Goal: Transaction & Acquisition: Book appointment/travel/reservation

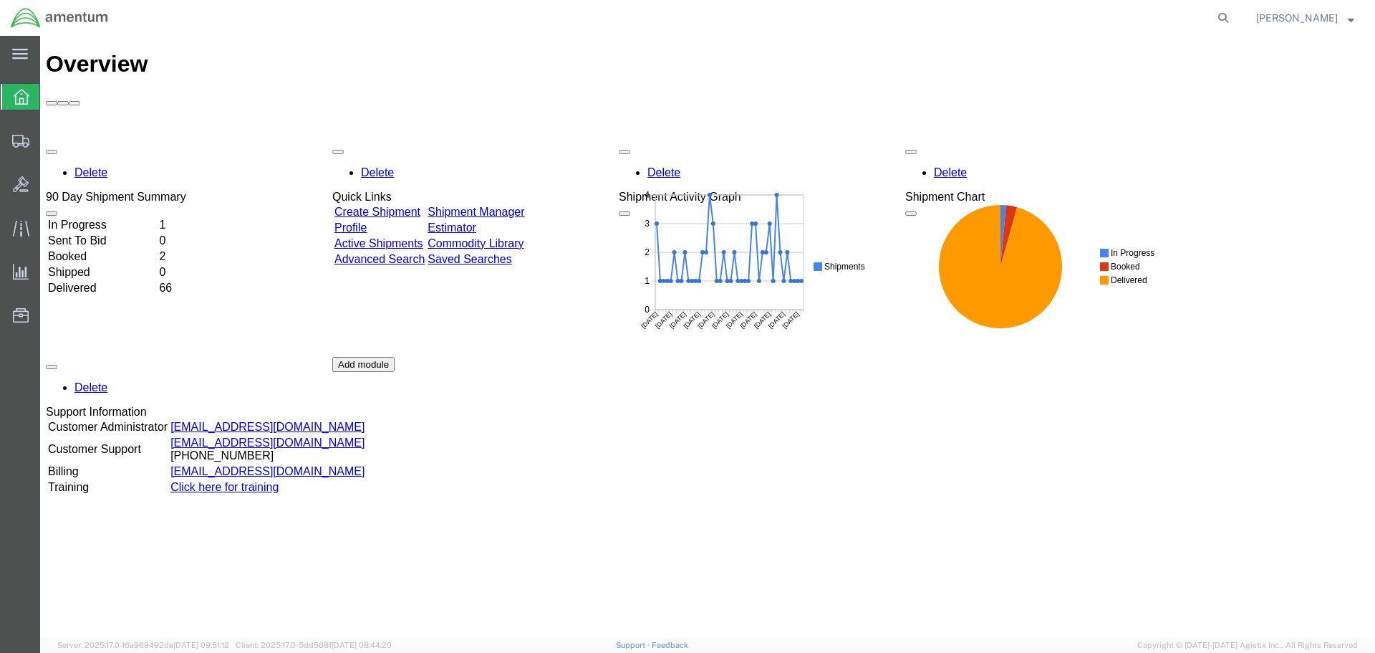
click at [504, 206] on link "Shipment Manager" at bounding box center [476, 212] width 97 height 12
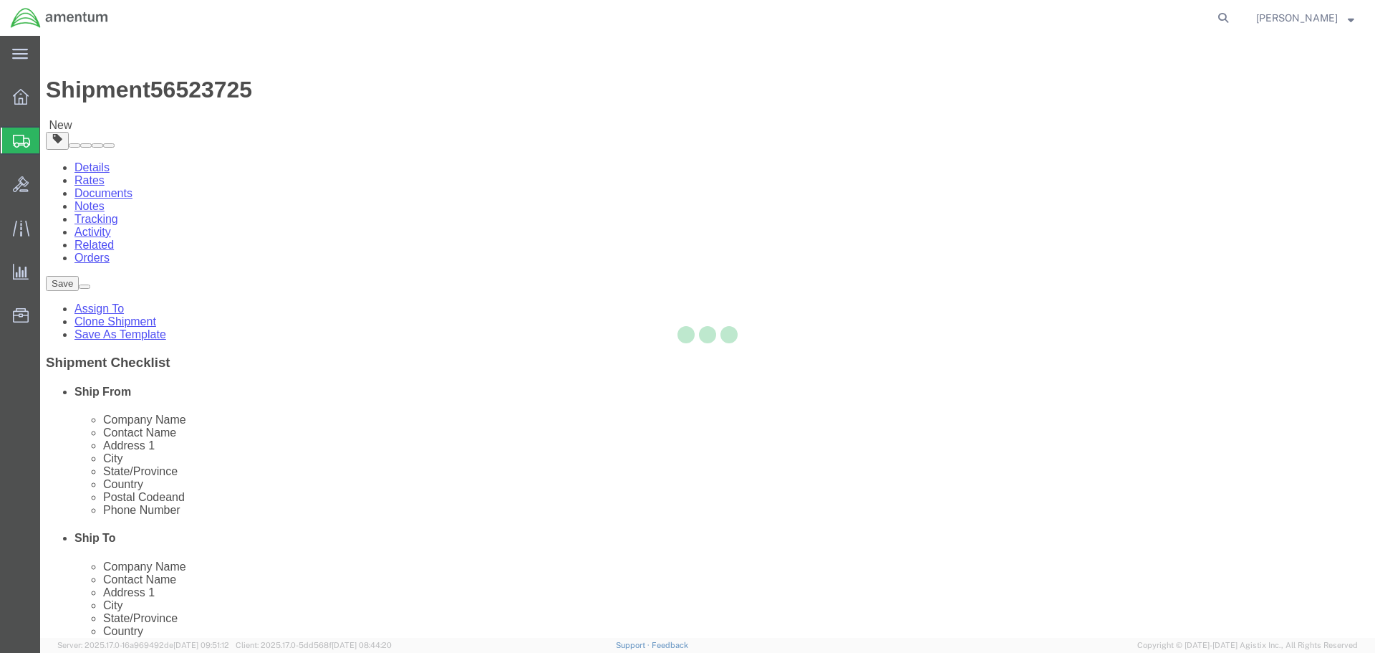
select select "42704"
select select
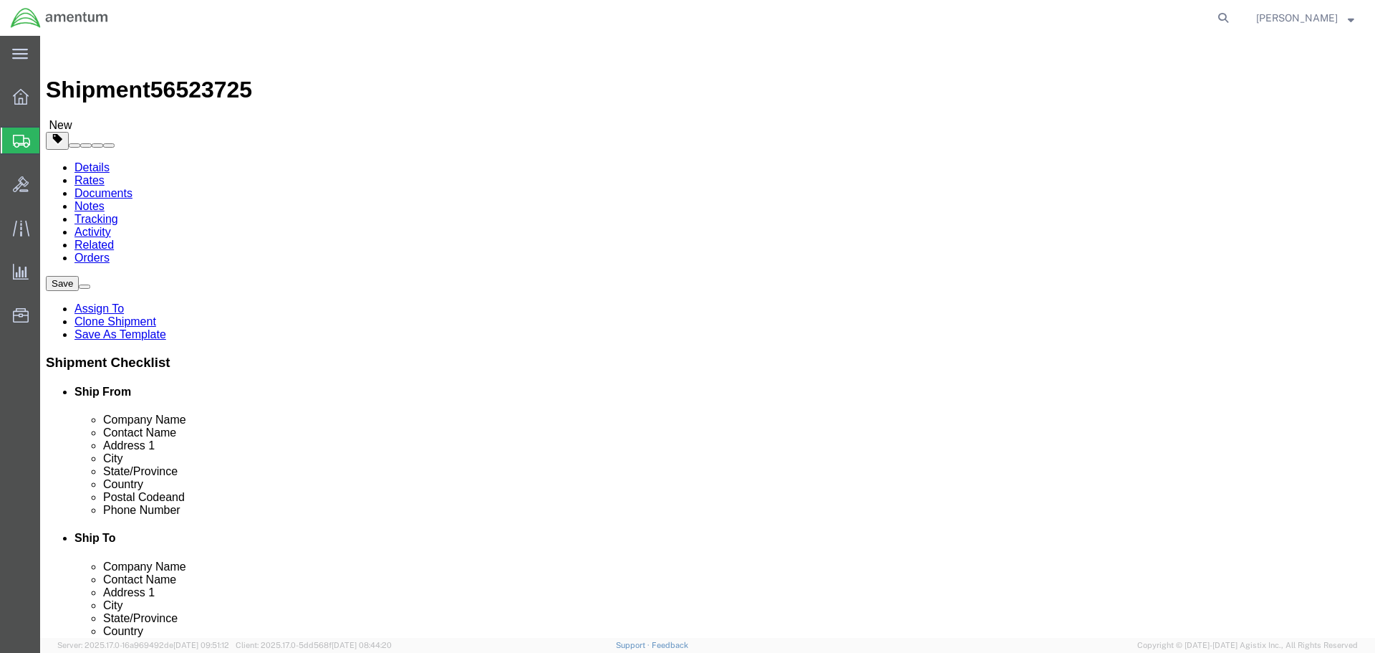
click button "Rate Shipment"
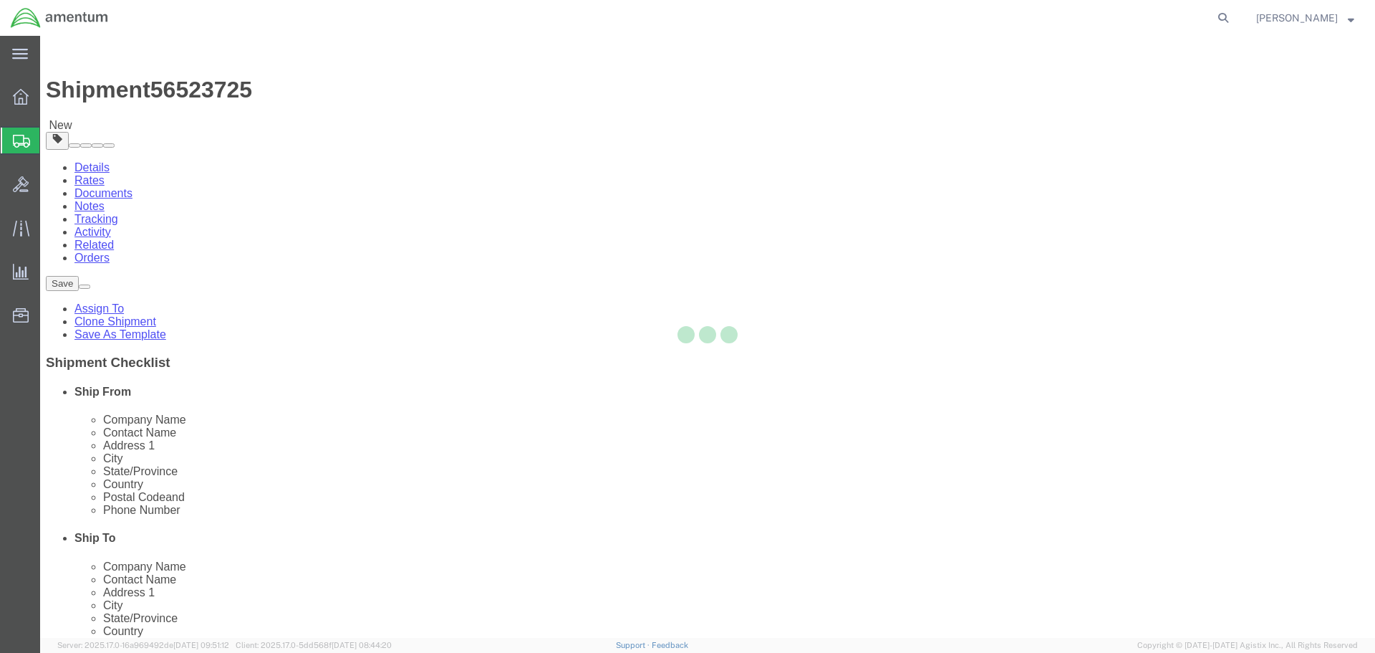
select select "42704"
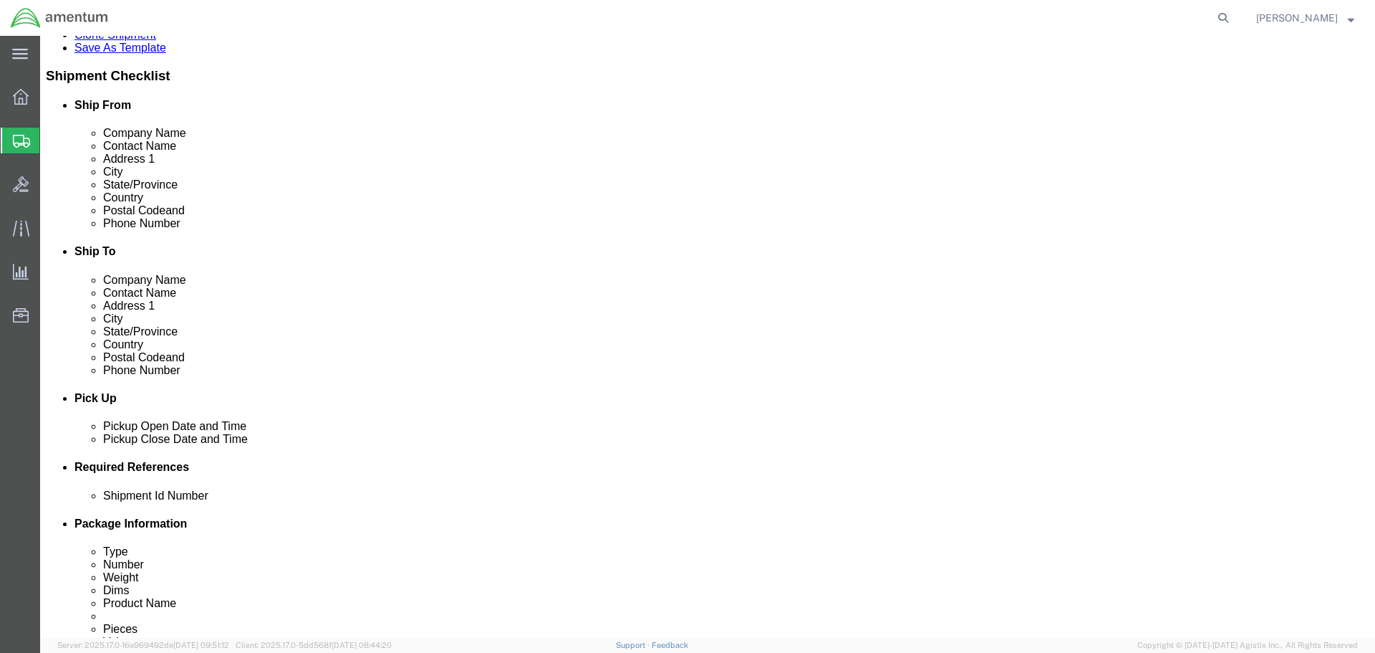
scroll to position [215, 0]
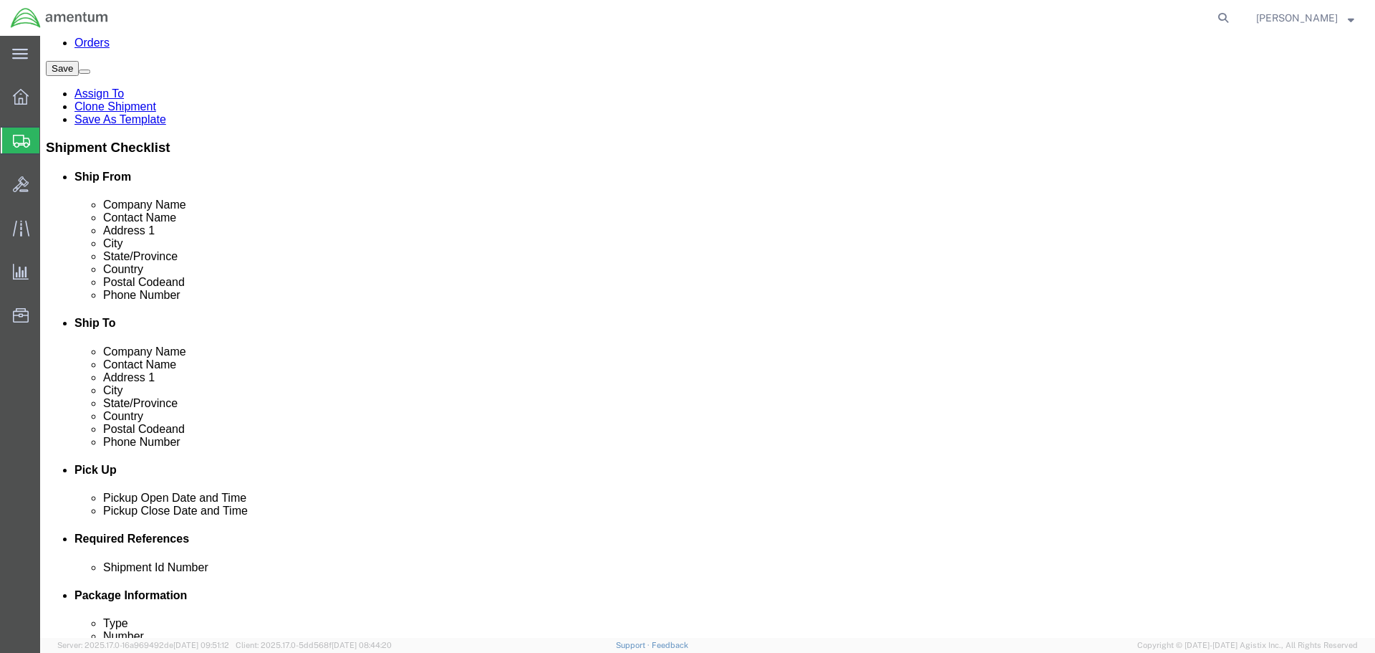
click input "404.767.5800"
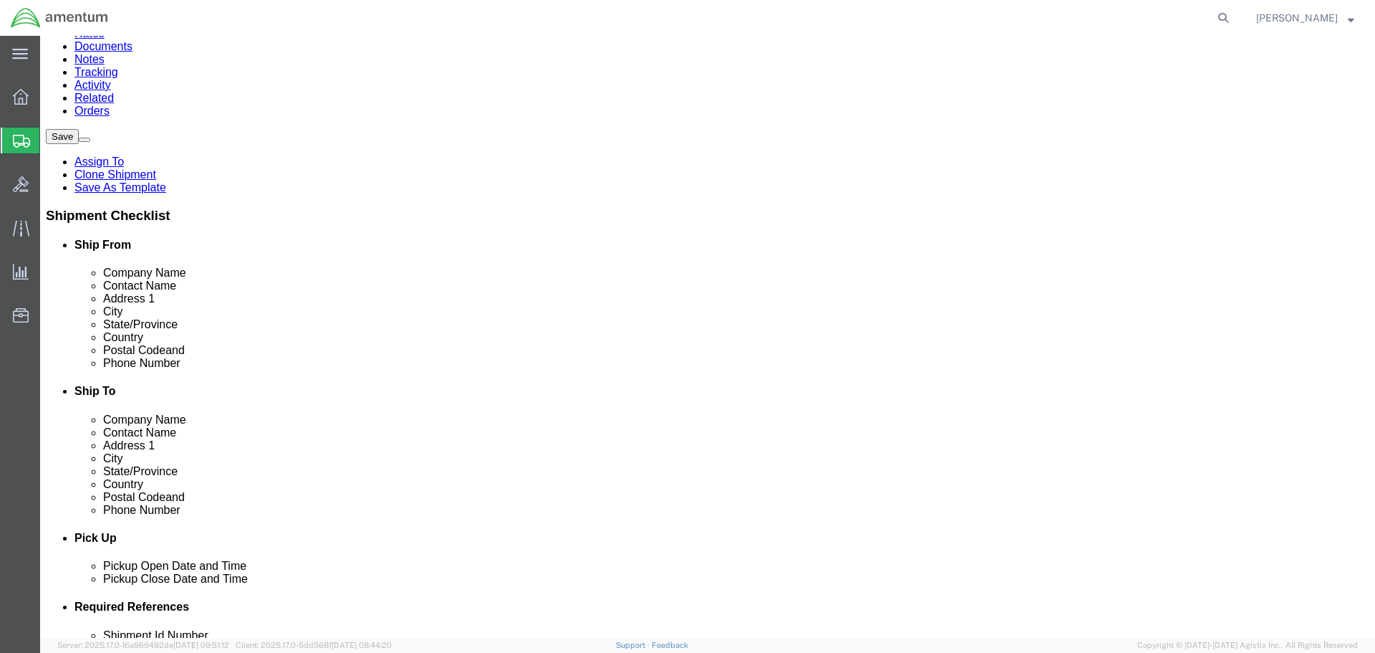
scroll to position [143, 0]
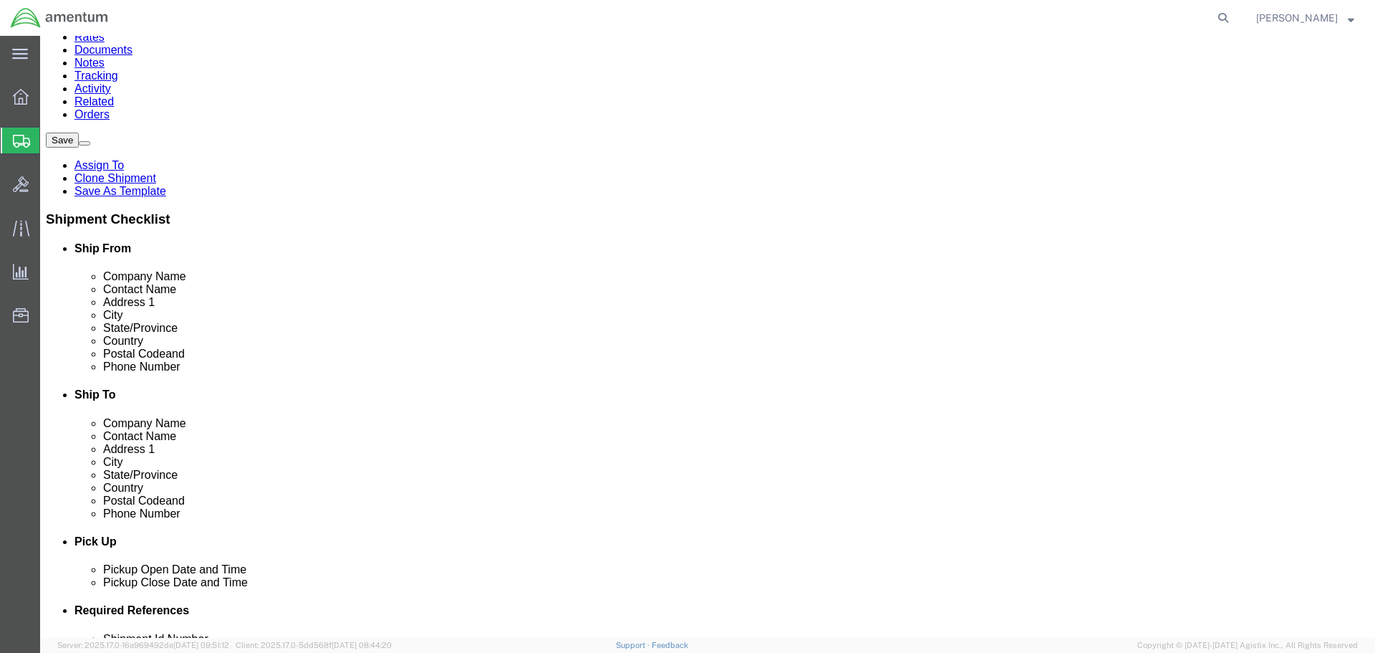
click input "404-767.5800"
type input "[PHONE_NUMBER]"
click button "Rate Shipment"
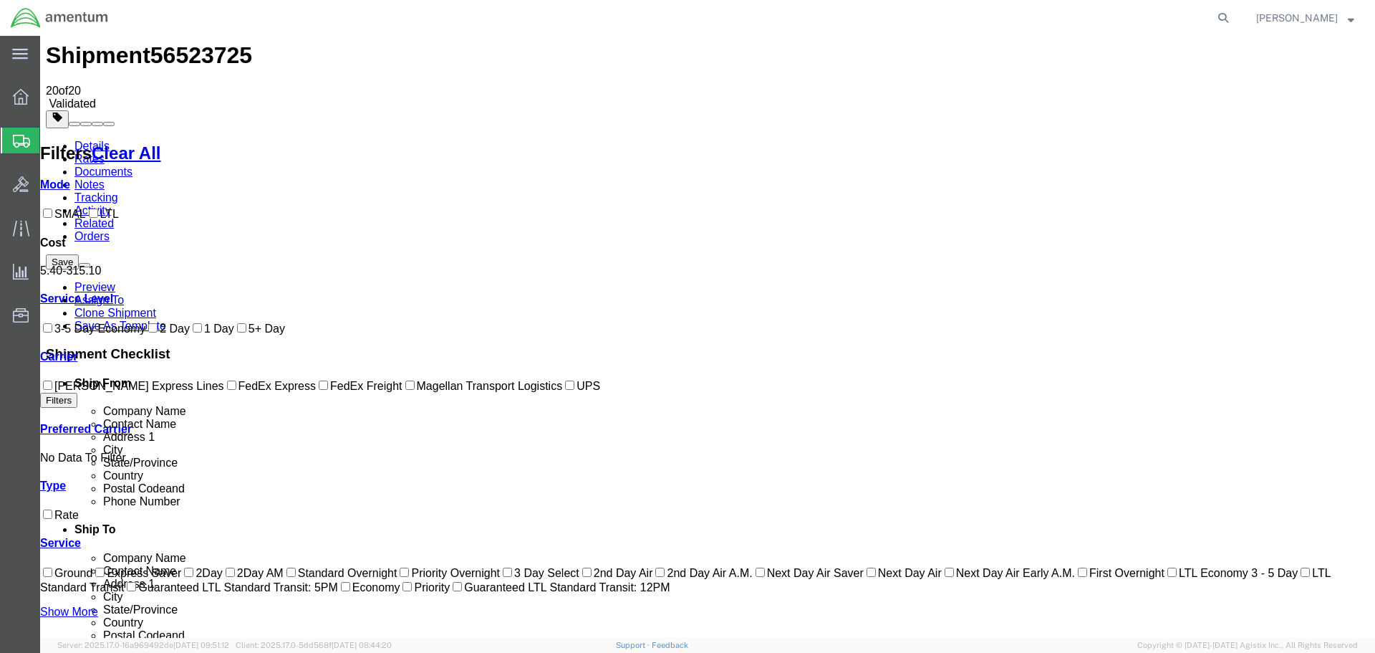
scroll to position [13, 0]
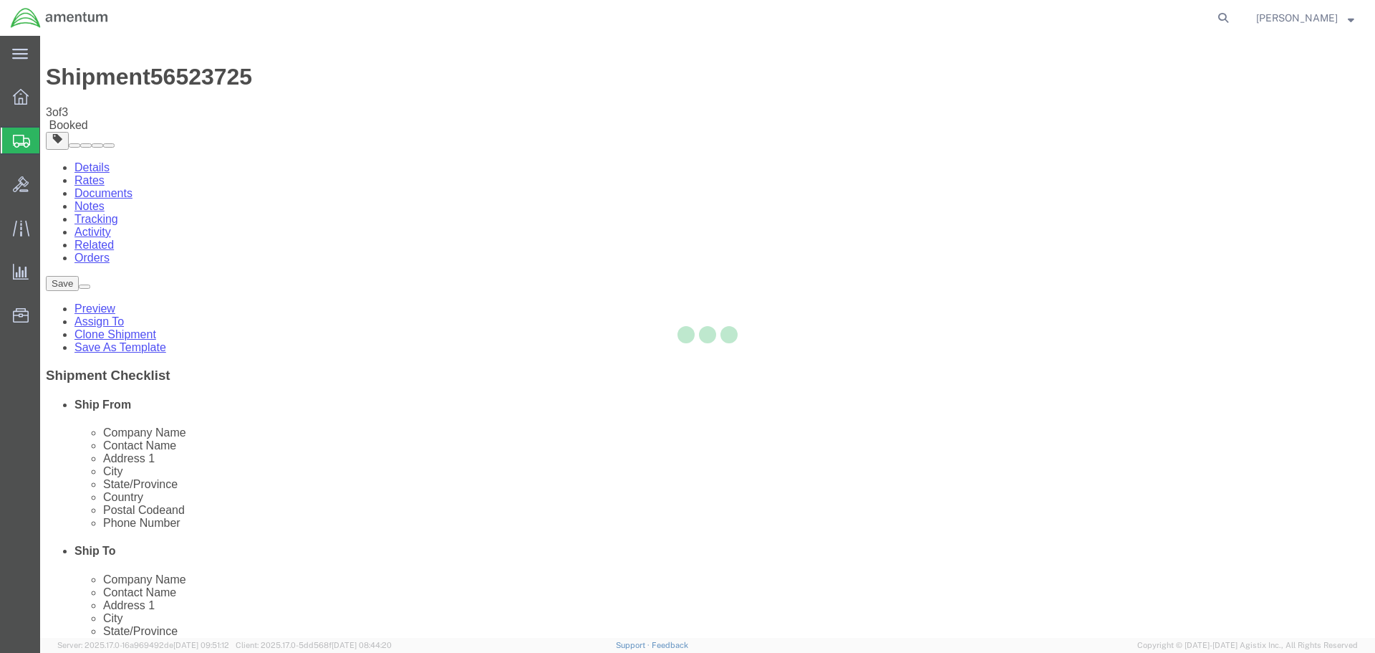
scroll to position [0, 0]
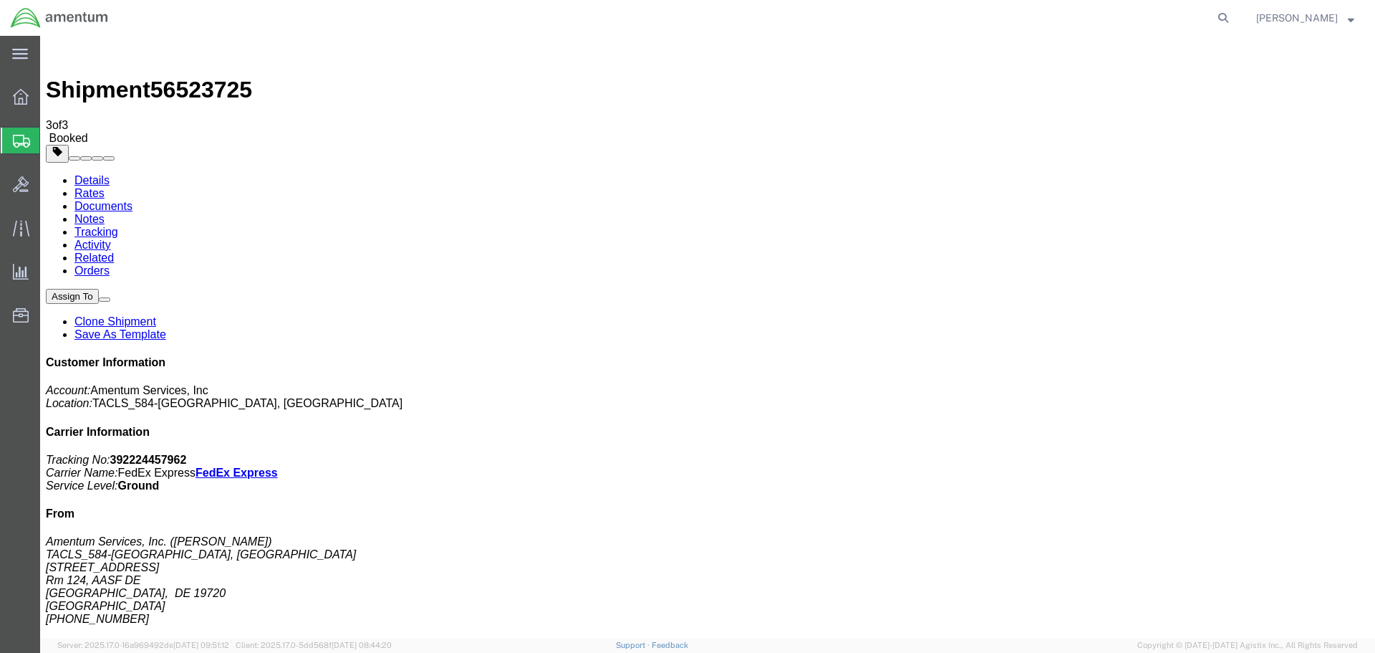
drag, startPoint x: 600, startPoint y: 258, endPoint x: 711, endPoint y: 508, distance: 273.5
drag, startPoint x: 604, startPoint y: 226, endPoint x: 599, endPoint y: 350, distance: 124.0
